Goal: Information Seeking & Learning: Learn about a topic

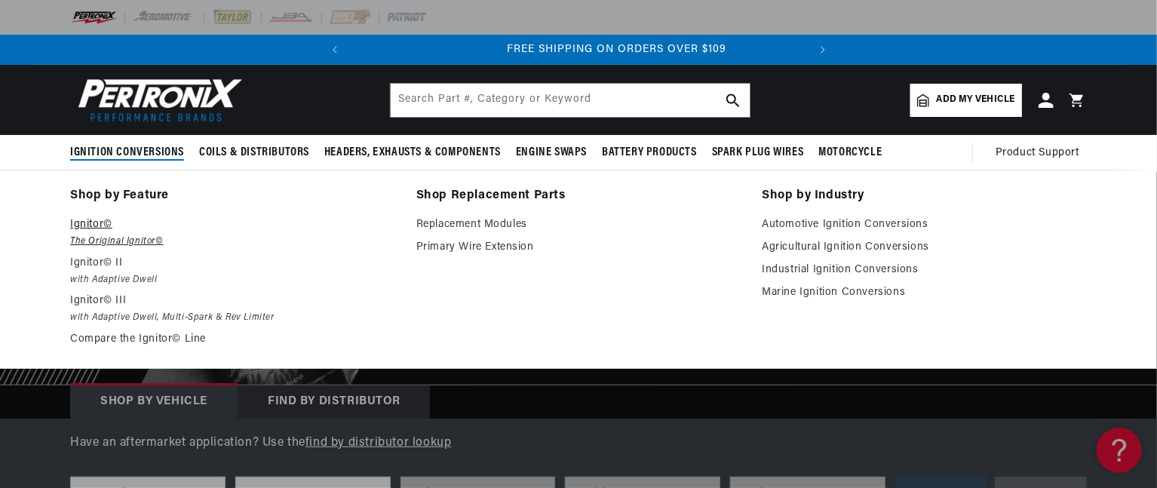
scroll to position [0, 457]
click at [96, 222] on p "Ignitor©" at bounding box center [232, 225] width 325 height 18
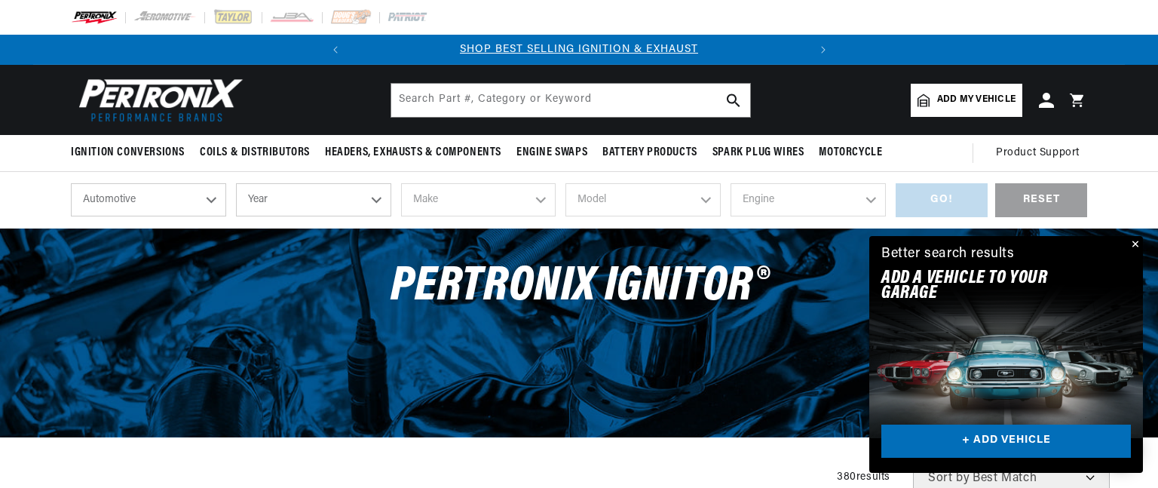
click at [1134, 241] on div "Close dialog FIND THE RIGHT PARTS Take our quick quiz using the button below, a…" at bounding box center [579, 244] width 1158 height 488
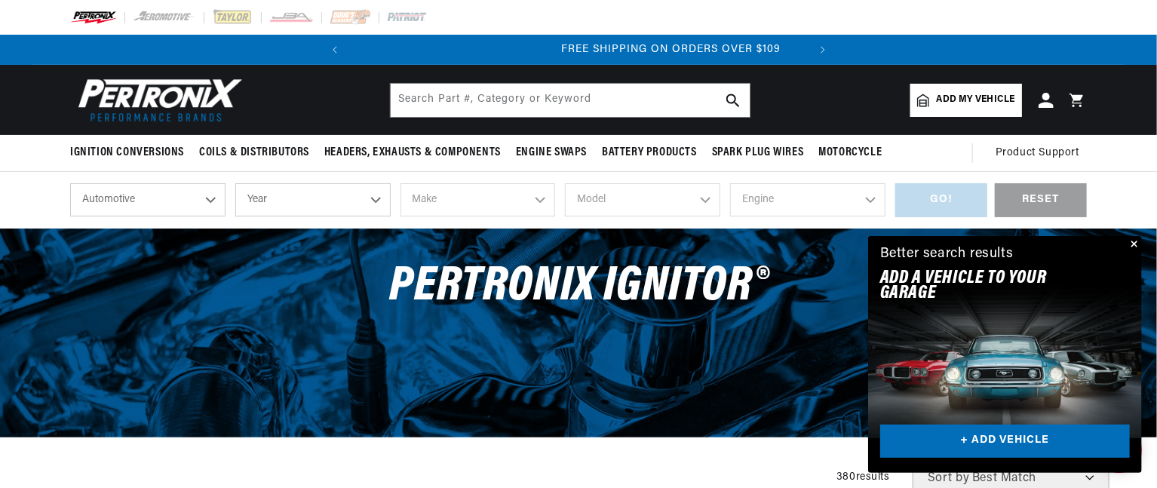
scroll to position [0, 457]
click at [794, 338] on div "PerTronix Ignitor®" at bounding box center [578, 294] width 1092 height 132
click at [210, 198] on select "Automotive Agricultural Industrial Marine Motorcycle" at bounding box center [147, 199] width 155 height 33
click at [70, 183] on select "Automotive Agricultural Industrial Marine Motorcycle" at bounding box center [147, 199] width 155 height 33
click at [374, 198] on select "Year 2026 2025 2024 2023 2022 2021 2020 2019 2018 2017 2016 2015 2014 2013 2012…" at bounding box center [312, 199] width 155 height 33
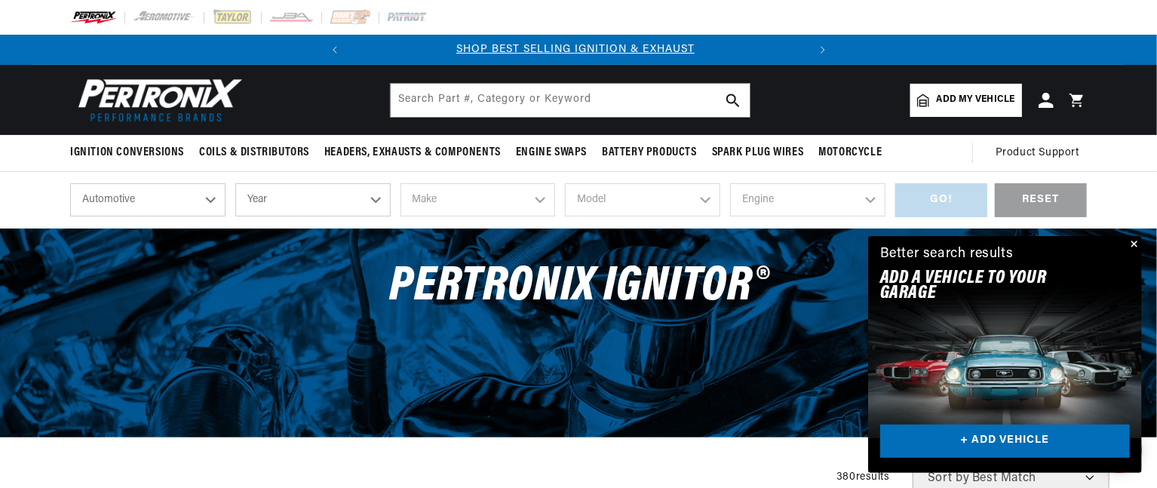
scroll to position [0, 0]
click at [377, 201] on select "Year 2026 2025 2024 2023 2022 2021 2020 2019 2018 2017 2016 2015 2014 2013 2012…" at bounding box center [312, 199] width 155 height 33
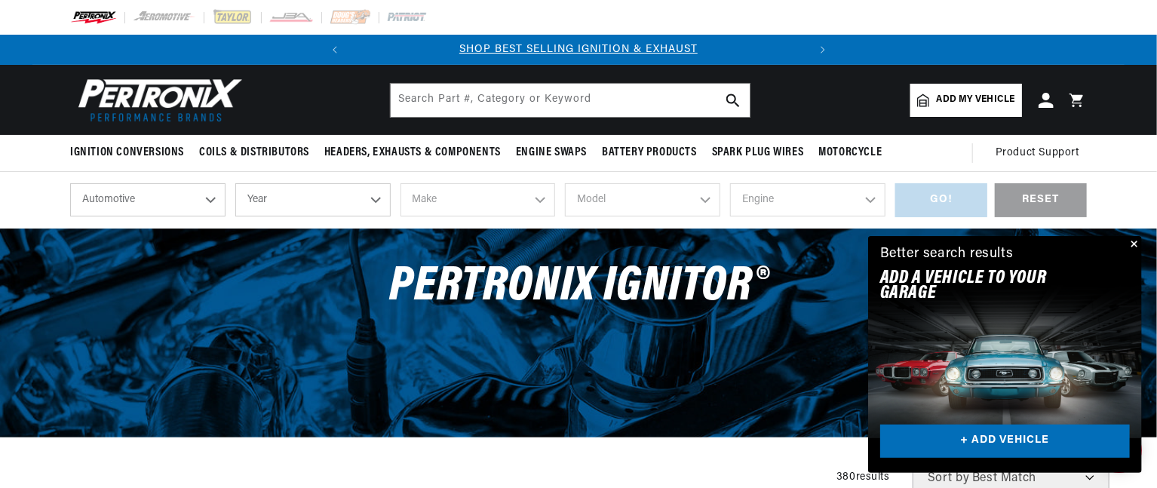
click at [377, 201] on select "Year 2026 2025 2024 2023 2022 2021 2020 2019 2018 2017 2016 2015 2014 2013 2012…" at bounding box center [312, 199] width 155 height 33
click at [235, 183] on select "Year 2026 2025 2024 2023 2022 2021 2020 2019 2018 2017 2016 2015 2014 2013 2012…" at bounding box center [312, 199] width 155 height 33
select select "1999"
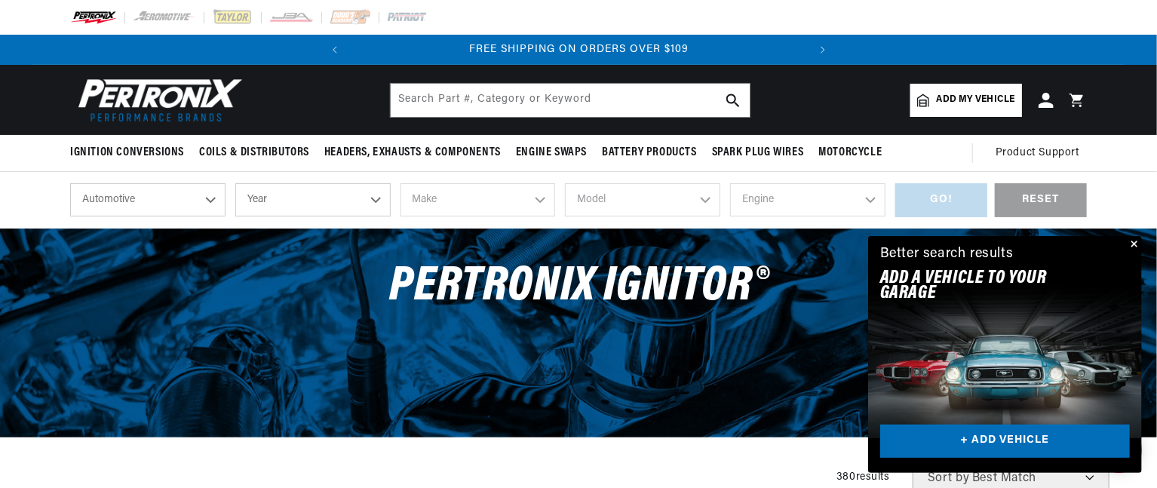
select select "1999"
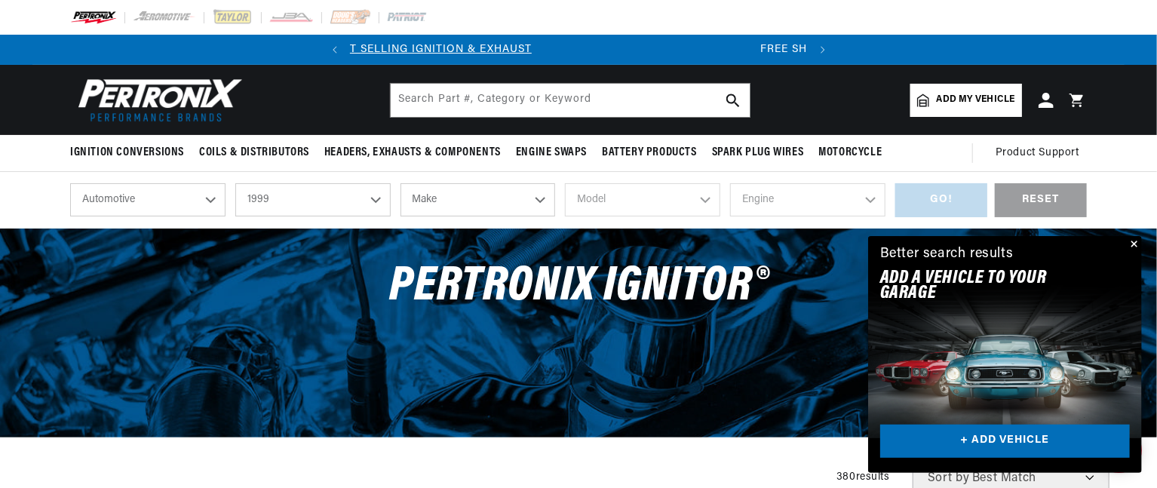
scroll to position [0, 0]
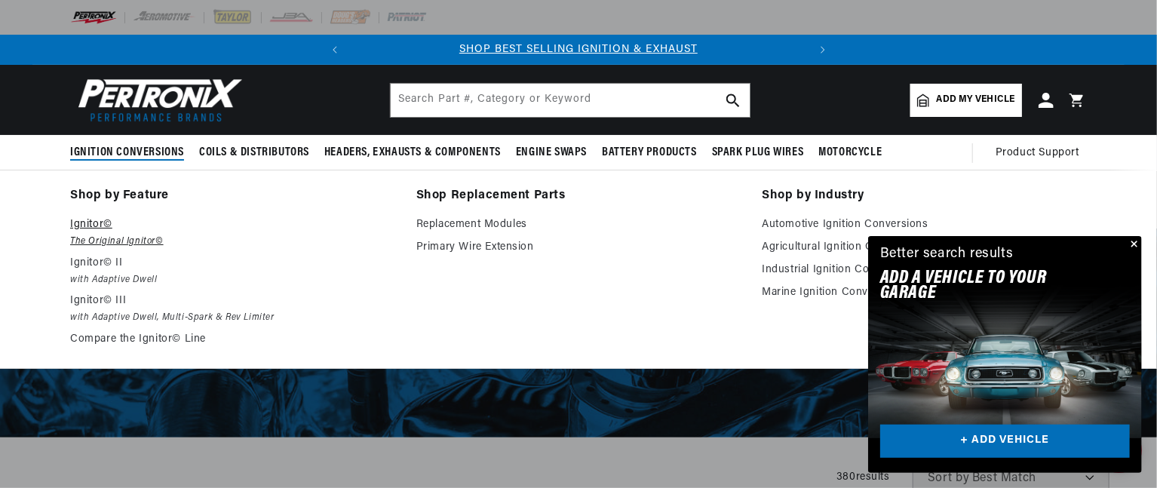
click at [118, 236] on em "The Original Ignitor©" at bounding box center [232, 242] width 325 height 16
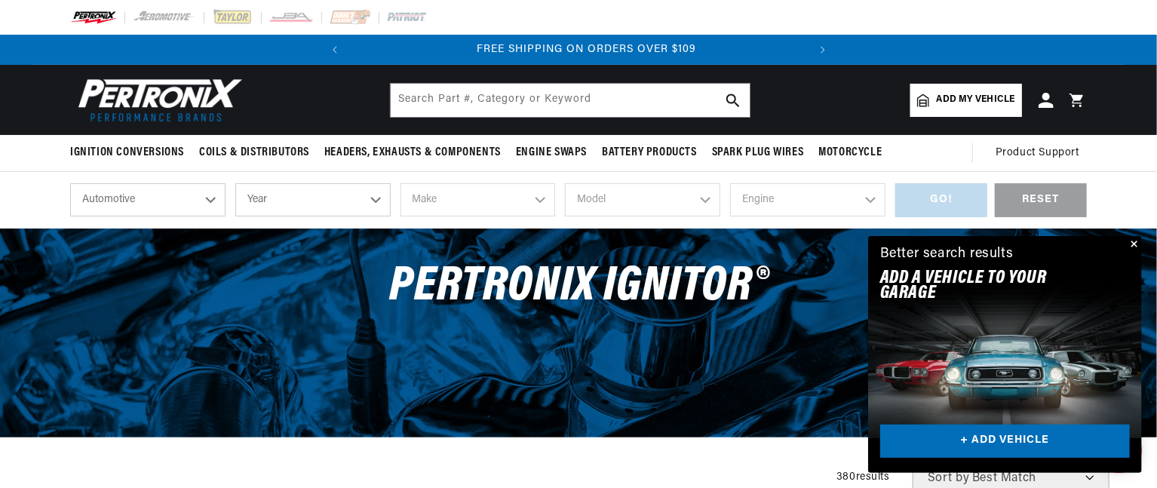
scroll to position [0, 457]
click at [374, 198] on select "Year [DATE] 2025 2024 2023 2022 2021 2020 2019 2018 2017 2016 2015 2014 2013 20…" at bounding box center [312, 199] width 155 height 33
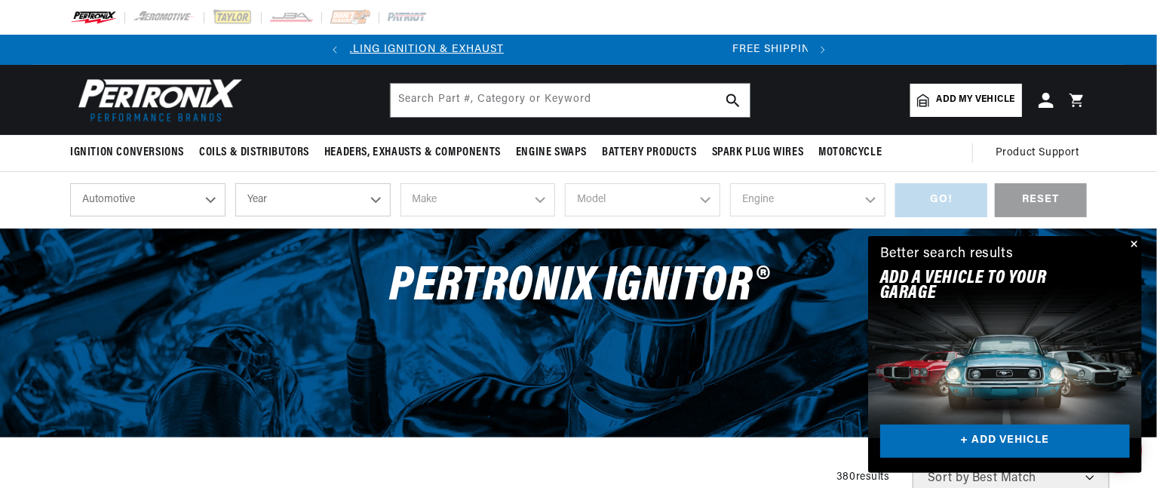
scroll to position [0, 0]
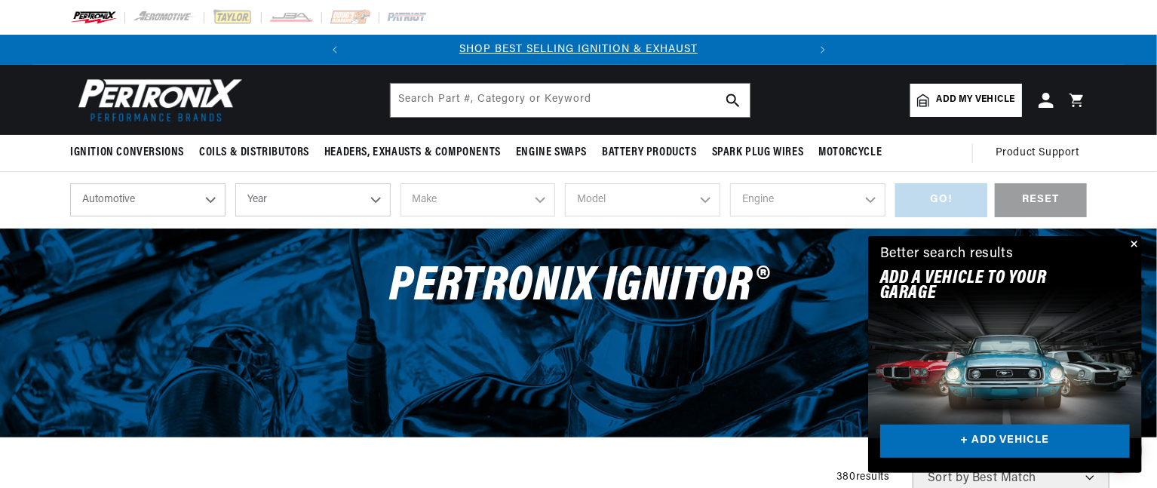
select select "1968"
click at [235, 183] on select "Year [DATE] 2025 2024 2023 2022 2021 2020 2019 2018 2017 2016 2015 2014 2013 20…" at bounding box center [312, 199] width 155 height 33
select select "1968"
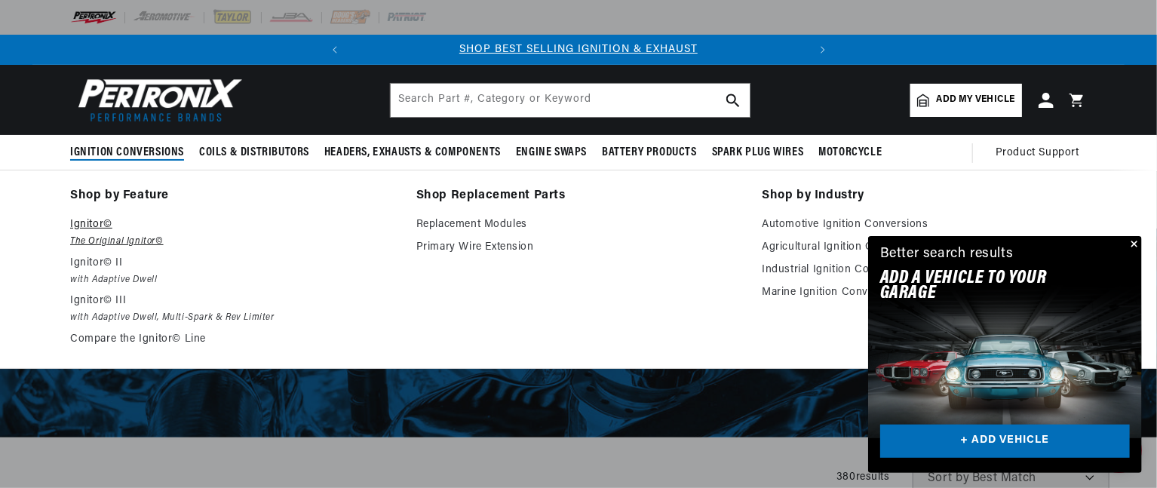
click at [129, 225] on p "Ignitor©" at bounding box center [232, 225] width 325 height 18
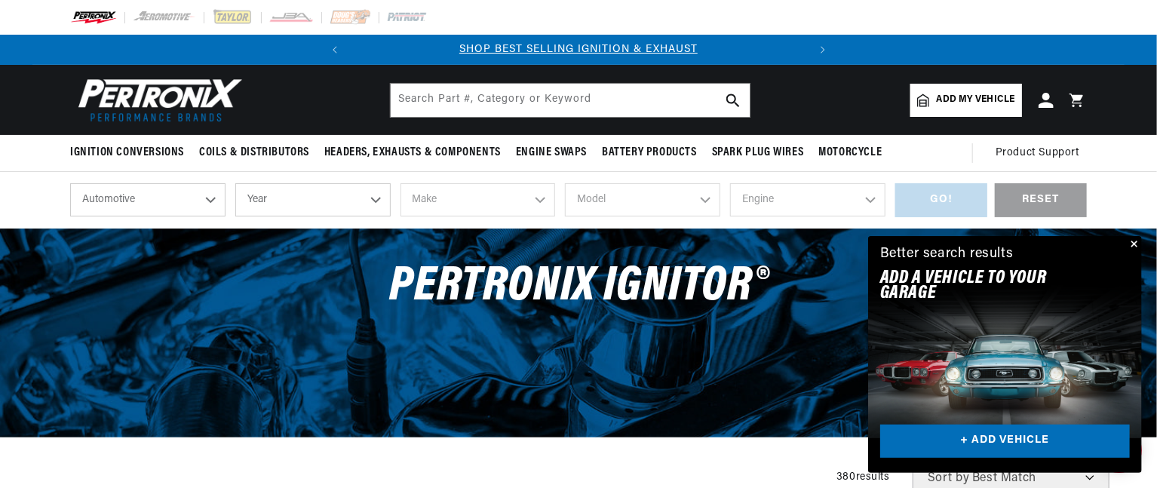
click at [375, 197] on select "Year 2026 2025 2024 2023 2022 2021 2020 2019 2018 2017 2016 2015 2014 2013 2012…" at bounding box center [312, 199] width 155 height 33
select select "2012"
click at [235, 183] on select "Year 2026 2025 2024 2023 2022 2021 2020 2019 2018 2017 2016 2015 2014 2013 2012…" at bounding box center [312, 199] width 155 height 33
click at [374, 174] on div "shop by vehicle What are you working on? Automotive Agricultural Industrial Mar…" at bounding box center [578, 200] width 1016 height 57
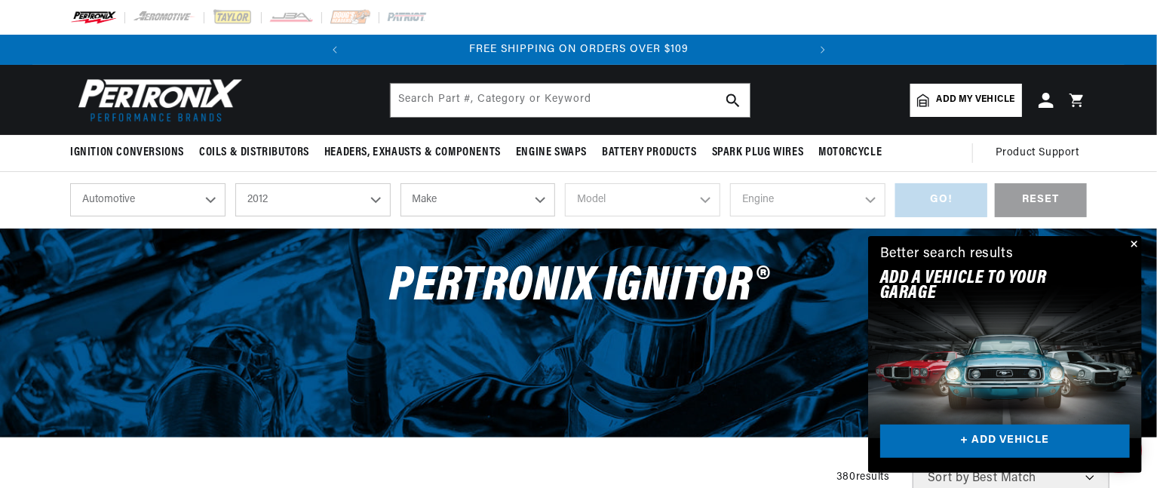
click at [374, 193] on select "2026 2025 2024 2023 2022 2021 2020 2019 2018 2017 2016 2015 2014 2013 2012 2011…" at bounding box center [312, 199] width 155 height 33
click at [235, 183] on select "2026 2025 2024 2023 2022 2021 2020 2019 2018 2017 2016 2015 2014 2013 2012 2011…" at bounding box center [312, 199] width 155 height 33
select select "1968"
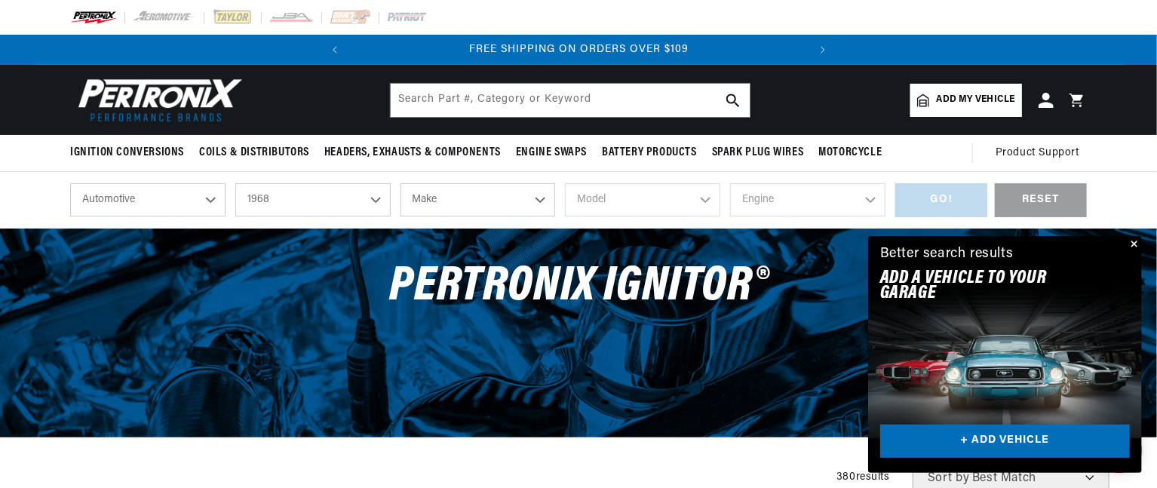
click at [540, 202] on select "Make Alfa Romeo American Motors Aston Martin Austin Austin Healey Avanti Bentle…" at bounding box center [477, 199] width 155 height 33
select select "Pontiac"
click at [400, 183] on select "Make Alfa Romeo American Motors Aston Martin Austin Austin Healey Avanti Bentle…" at bounding box center [477, 199] width 155 height 33
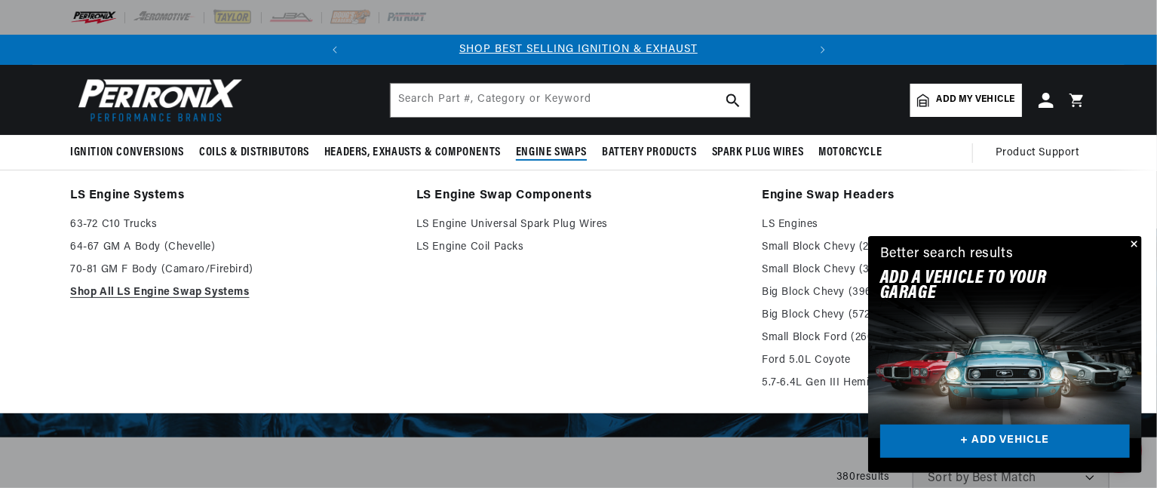
select select "Pontiac"
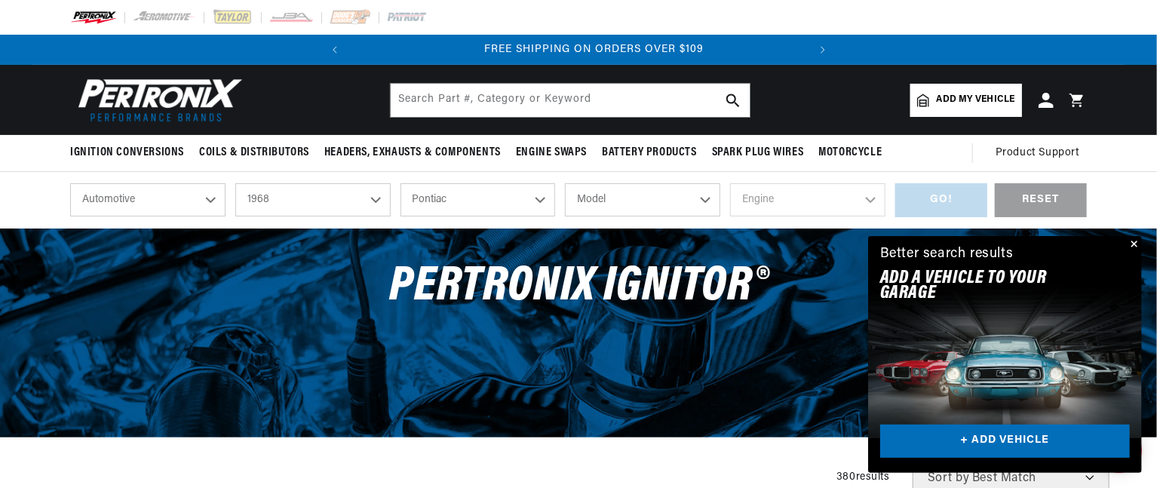
scroll to position [0, 457]
click at [704, 198] on select "Model Acadian Beaumont Bonneville Catalina Executive Firebird Grand Prix GTO La…" at bounding box center [642, 199] width 155 height 33
select select "Firebird"
click at [565, 183] on select "Model Acadian Beaumont Bonneville Catalina Executive Firebird Grand Prix GTO La…" at bounding box center [642, 199] width 155 height 33
select select "Firebird"
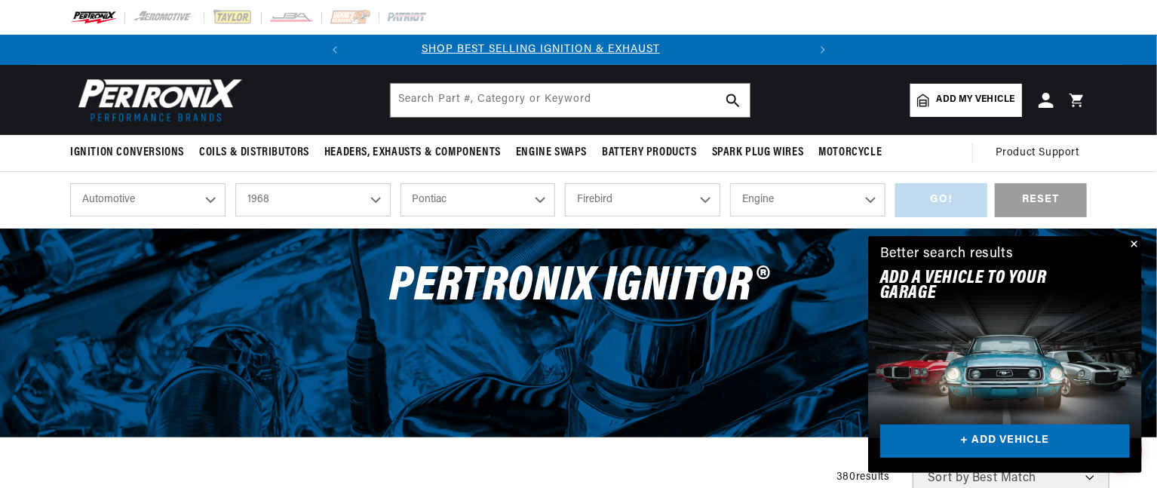
scroll to position [0, 0]
click at [871, 200] on select "Engine 7.5L 230cid / 3.8L 250cid / 4.1L 327cid / 5.3L 350cid / 5.7L 400cid / 6.…" at bounding box center [807, 199] width 155 height 33
select select "350cid-5.7L"
click at [730, 183] on select "Engine 7.5L 230cid / 3.8L 250cid / 4.1L 327cid / 5.3L 350cid / 5.7L 400cid / 6.…" at bounding box center [807, 199] width 155 height 33
select select "350cid-5.7L"
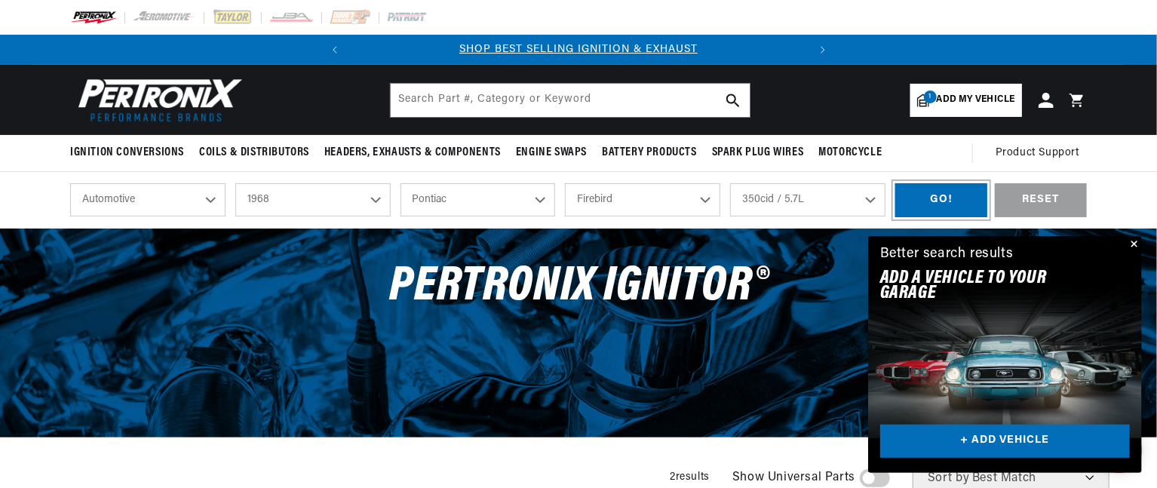
click at [937, 201] on div "GO!" at bounding box center [941, 200] width 92 height 34
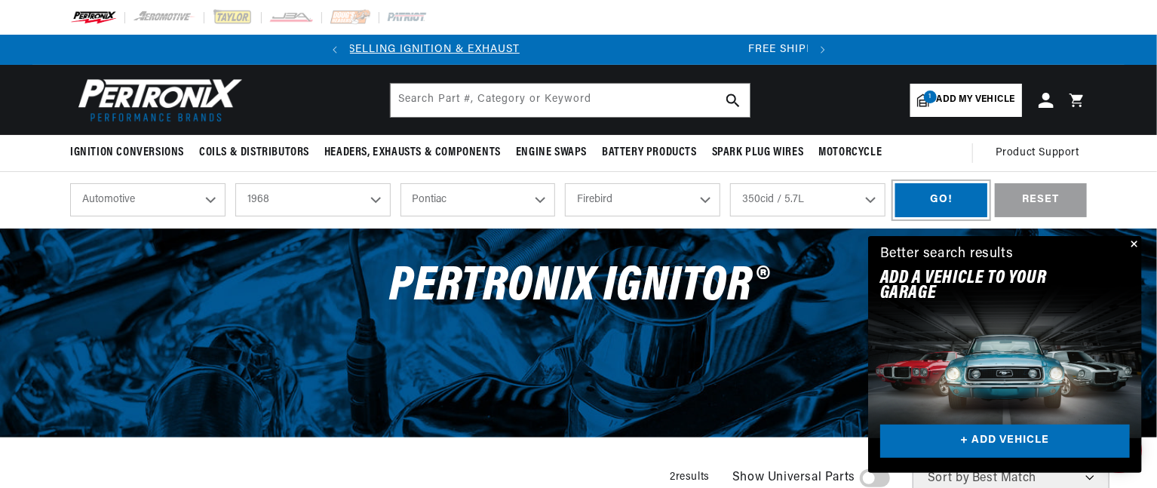
scroll to position [0, 455]
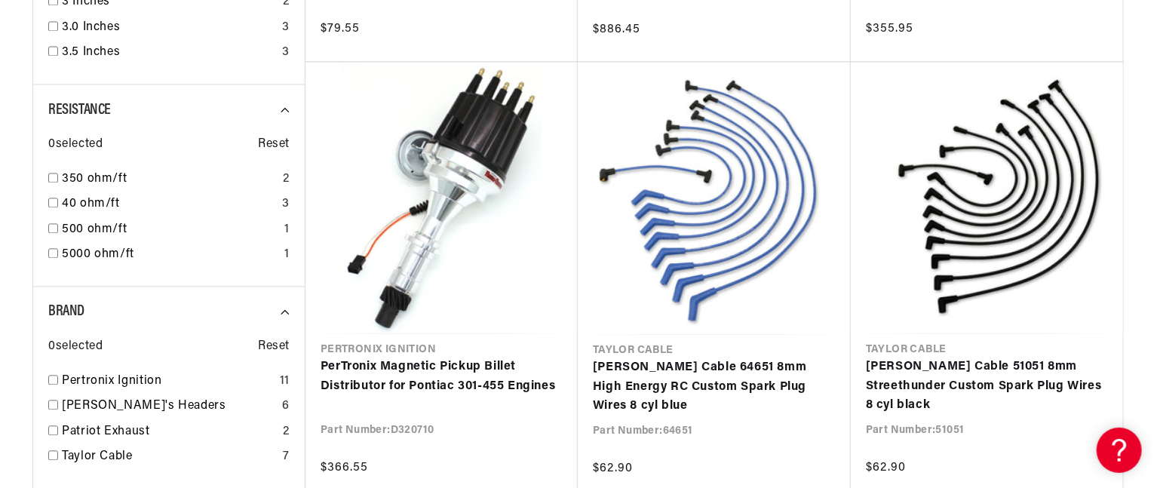
scroll to position [0, 317]
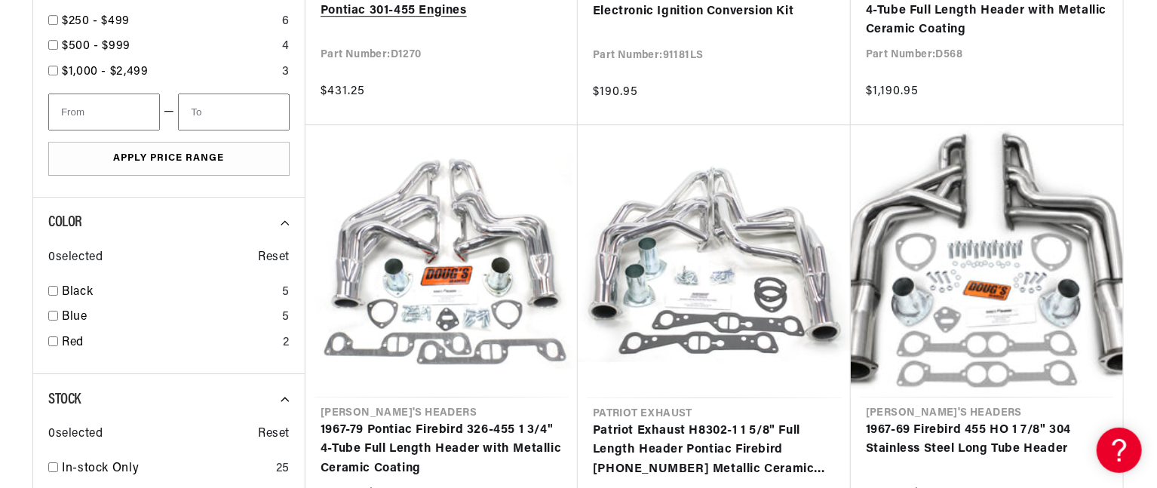
scroll to position [0, 457]
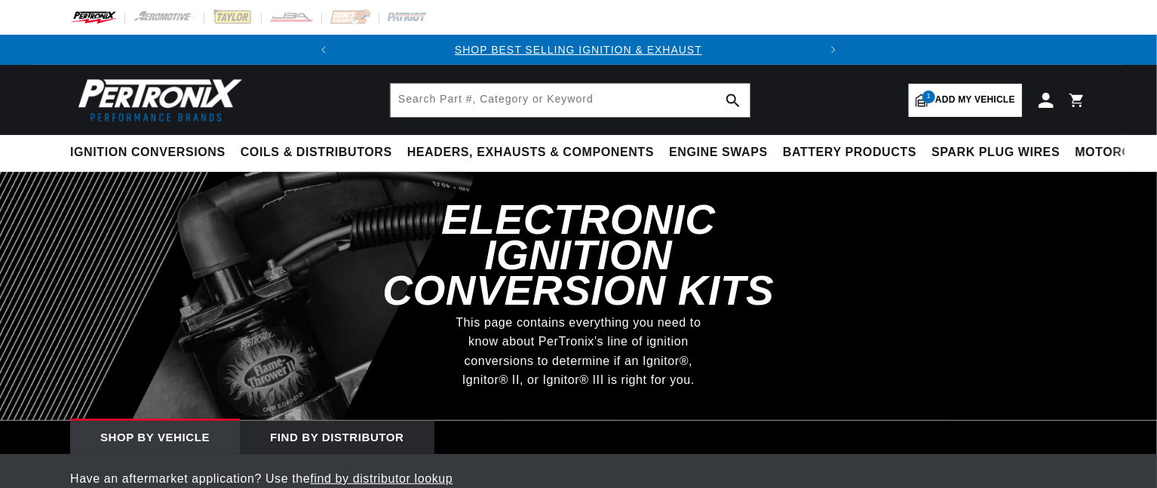
select select "1968"
select select "Pontiac"
select select "Firebird"
select select "350cid-5.7L"
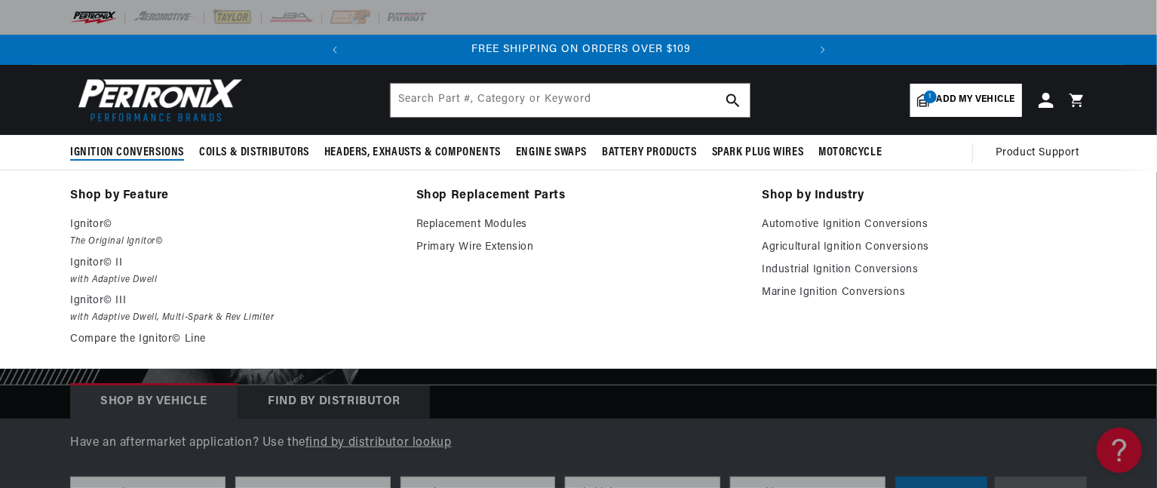
scroll to position [0, 457]
click at [775, 218] on link "Automotive Ignition Conversions" at bounding box center [924, 225] width 325 height 18
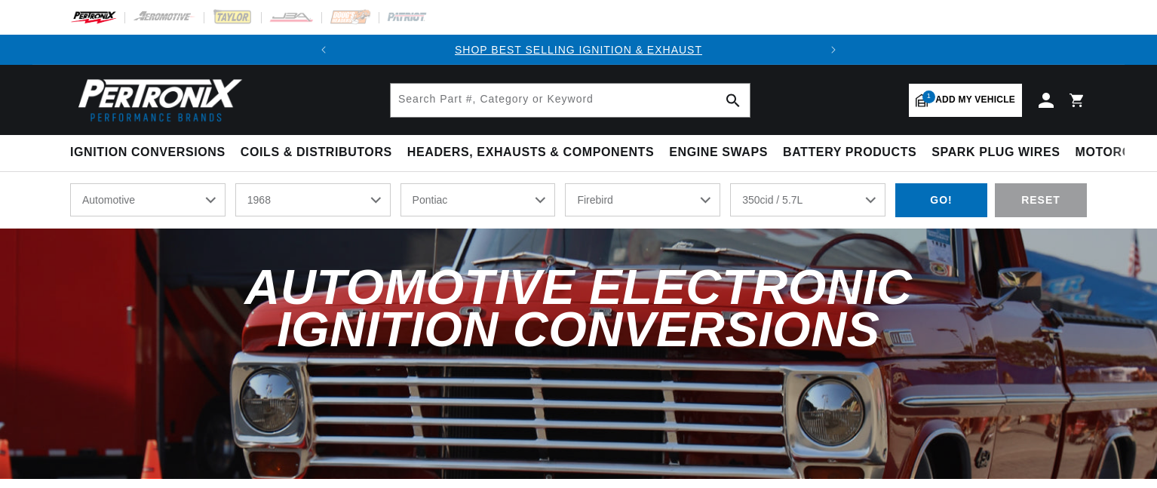
select select "1968"
select select "Pontiac"
select select "Firebird"
select select "350cid-5.7L"
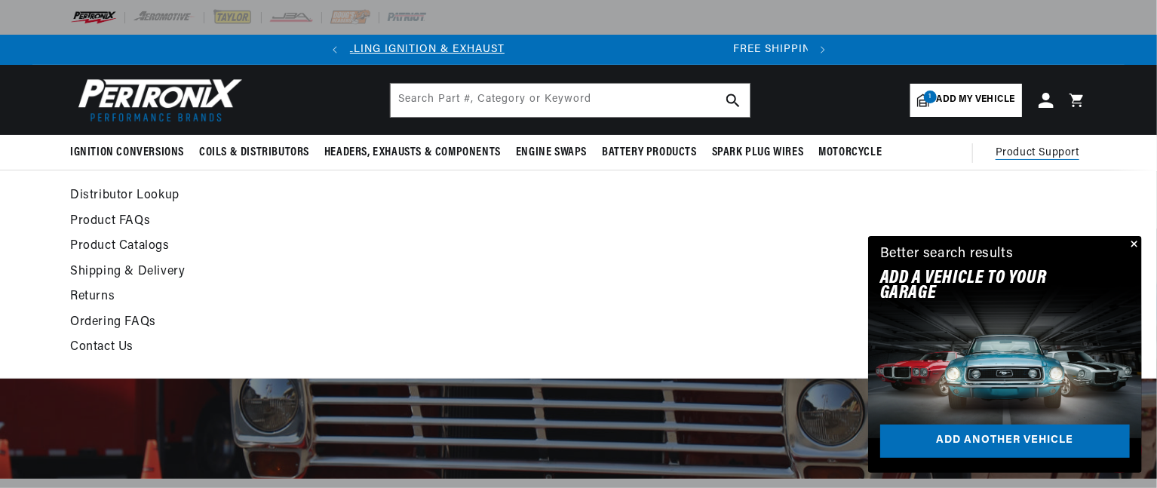
scroll to position [0, 70]
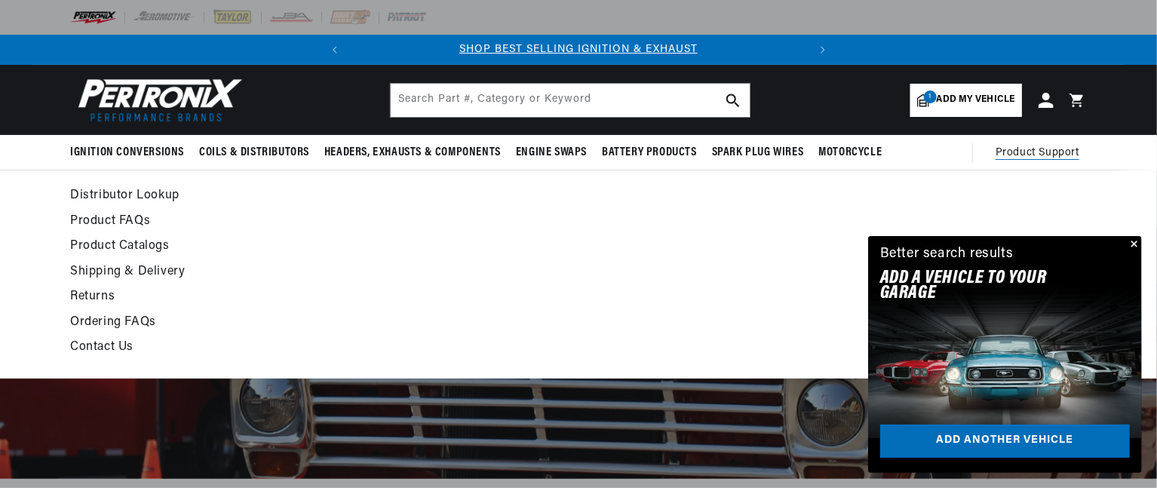
click at [1032, 147] on span "Product Support" at bounding box center [1037, 153] width 84 height 17
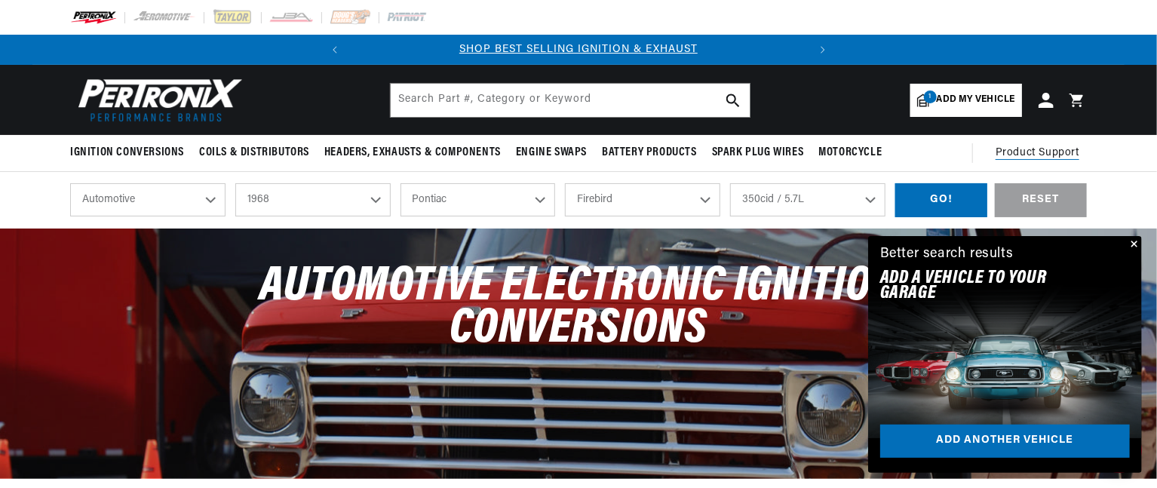
click at [1032, 147] on span "Product Support" at bounding box center [1037, 153] width 84 height 17
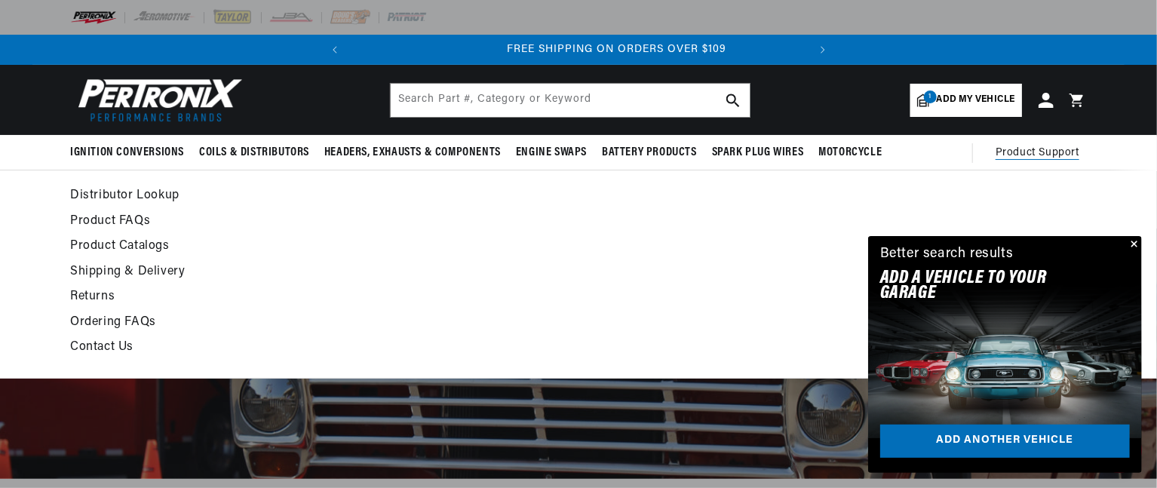
scroll to position [0, 457]
click at [132, 219] on link "Product FAQs" at bounding box center [440, 221] width 741 height 21
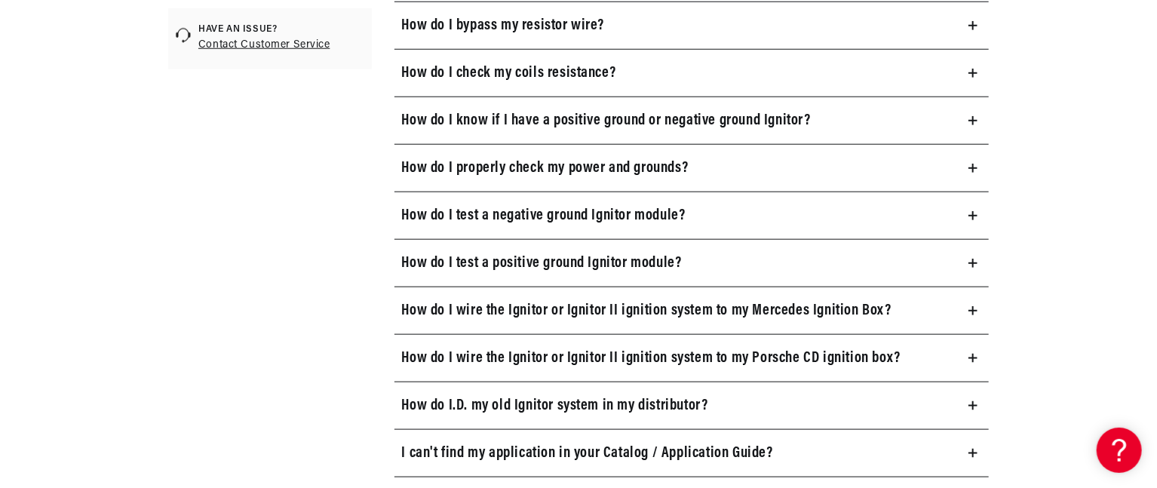
scroll to position [754, 0]
click at [967, 71] on summary "How do I check my coils resistance?" at bounding box center [691, 71] width 595 height 47
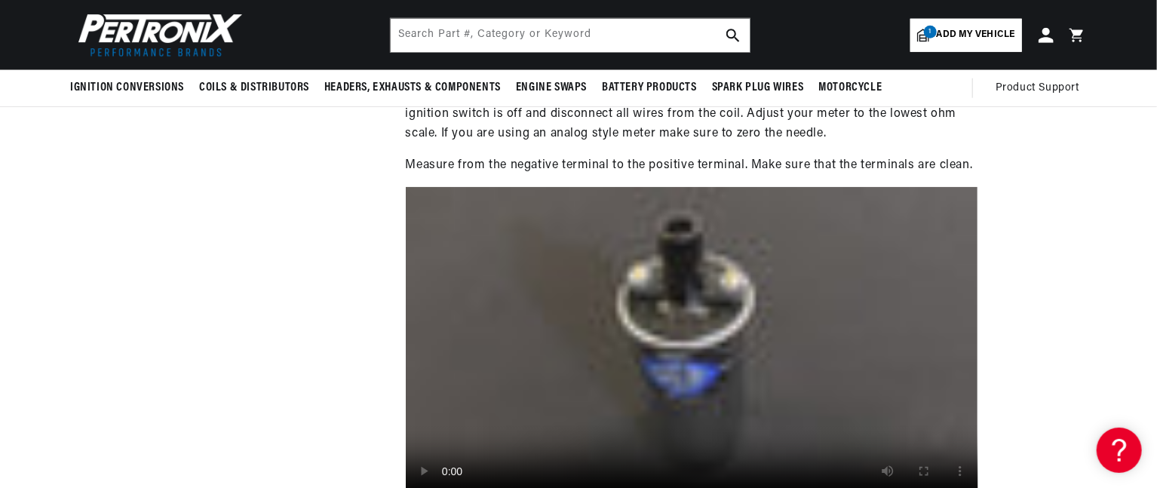
scroll to position [0, 0]
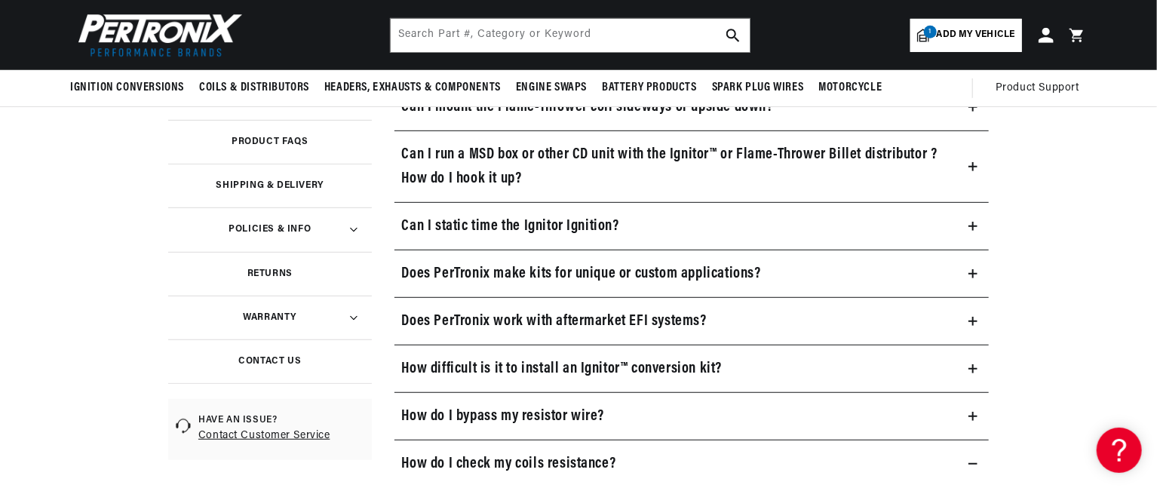
click at [973, 159] on summary "Can I run a MSD box or other CD unit with the Ignitor™ or Flame-Thrower Billet …" at bounding box center [691, 166] width 595 height 71
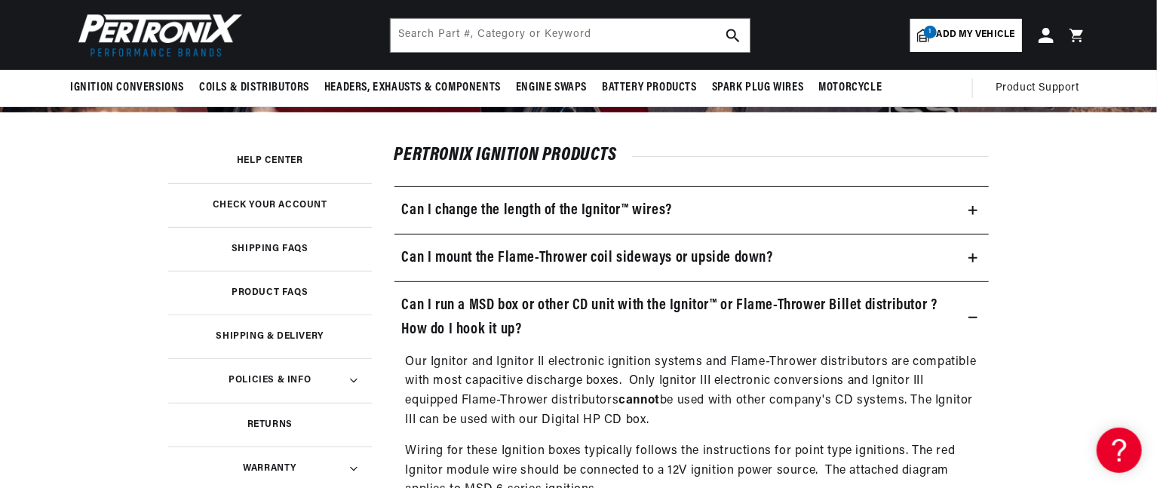
scroll to position [211, 0]
click at [970, 256] on icon at bounding box center [972, 257] width 9 height 9
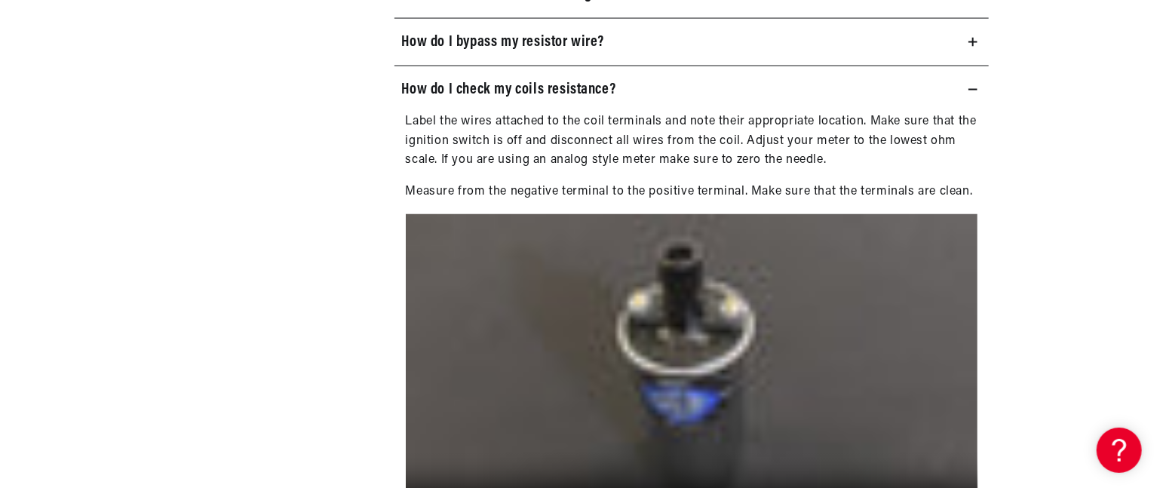
scroll to position [0, 0]
click at [969, 42] on icon at bounding box center [972, 42] width 9 height 0
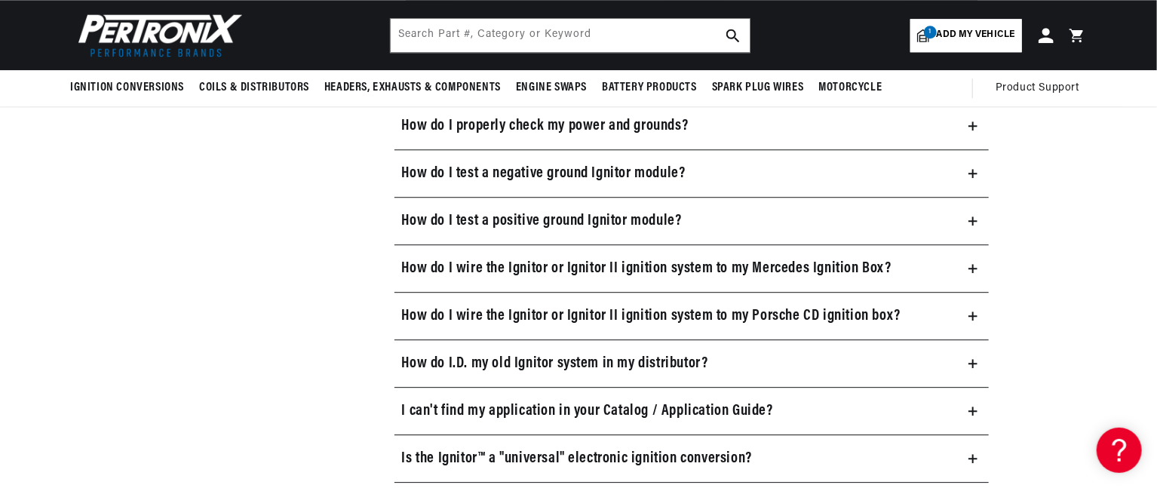
scroll to position [0, 457]
click at [971, 169] on icon at bounding box center [972, 173] width 9 height 9
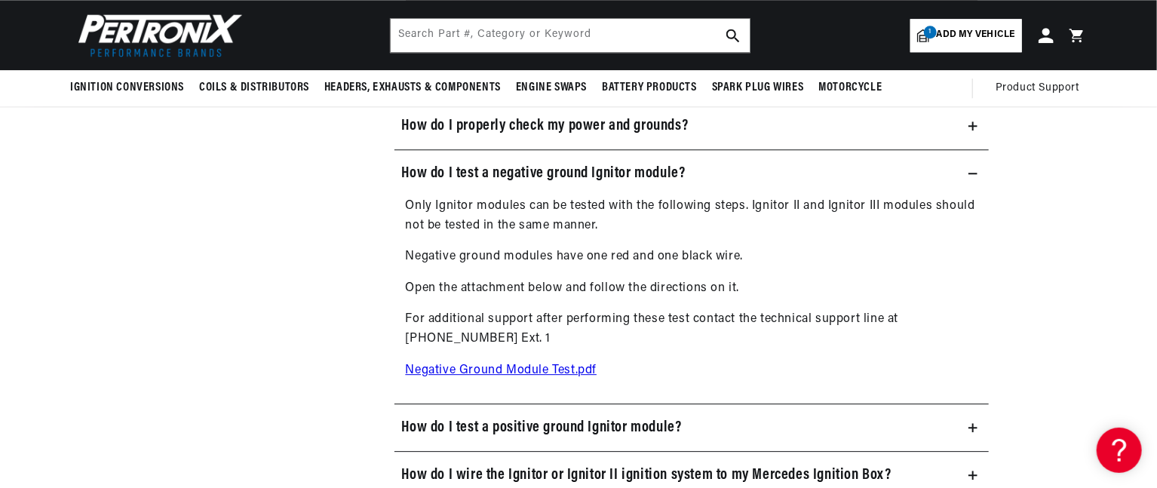
click at [531, 370] on link "Negative Ground Module Test.pdf" at bounding box center [502, 370] width 192 height 12
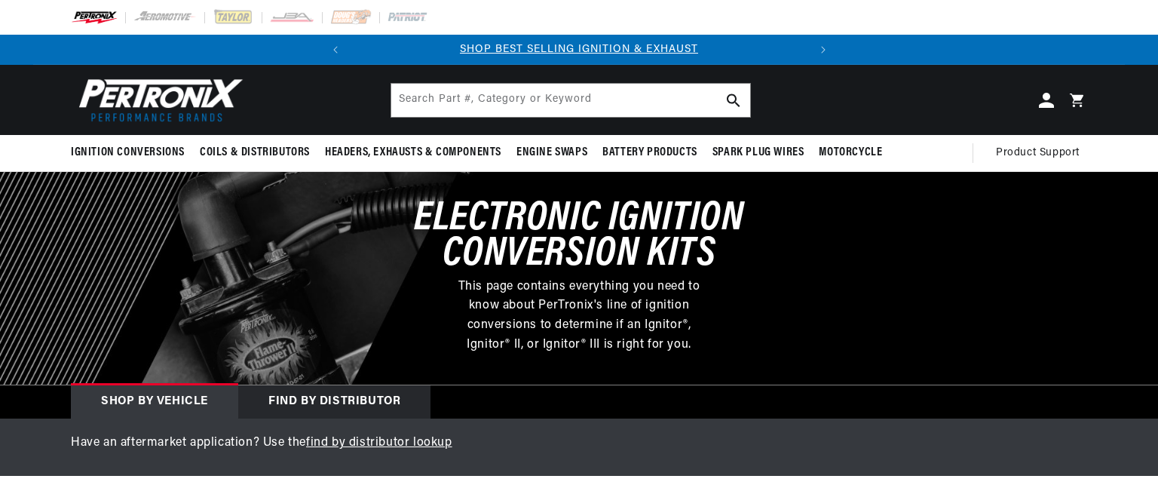
select select "RideType"
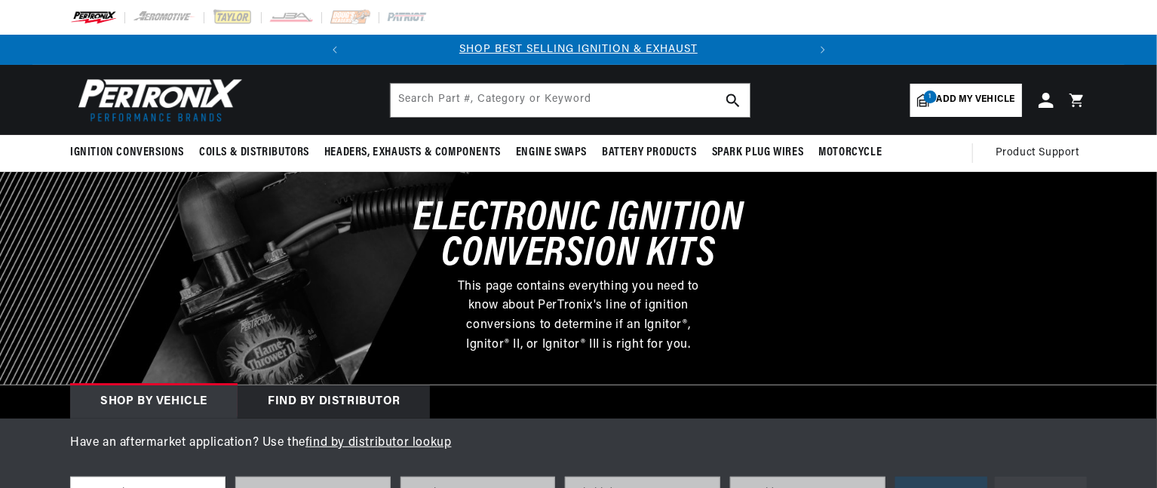
select select "1968"
select select "Pontiac"
select select "Firebird"
select select "350cid-5.7L"
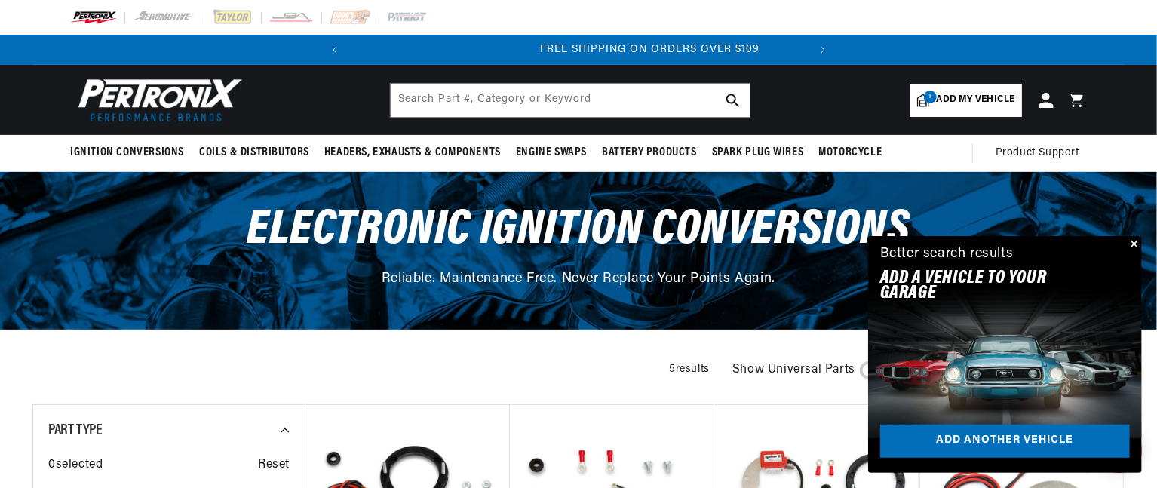
scroll to position [0, 457]
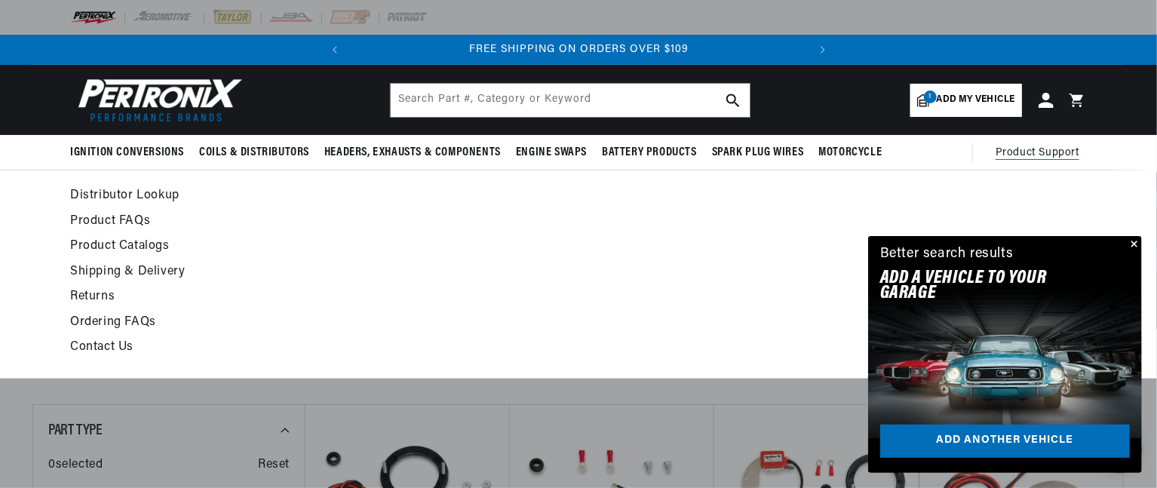
click at [108, 345] on link "Contact Us" at bounding box center [440, 347] width 741 height 21
